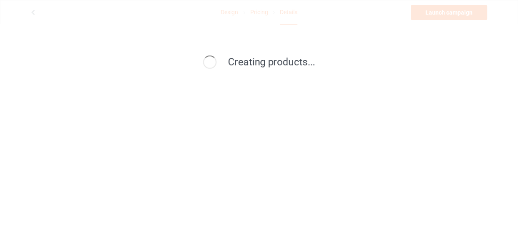
click at [249, 60] on span "Creating products..." at bounding box center [271, 62] width 87 height 12
